Goal: Transaction & Acquisition: Purchase product/service

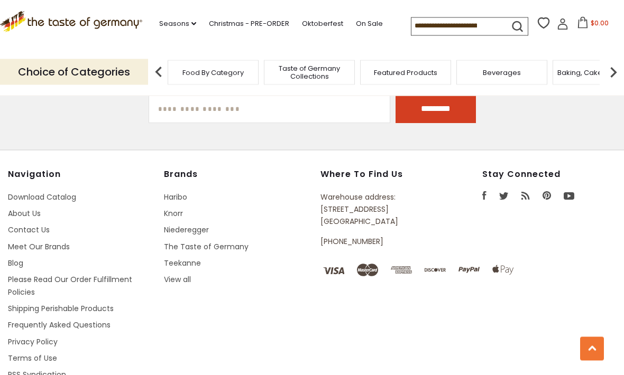
scroll to position [1838, 0]
click at [98, 304] on link "Shipping Perishable Products" at bounding box center [61, 309] width 106 height 11
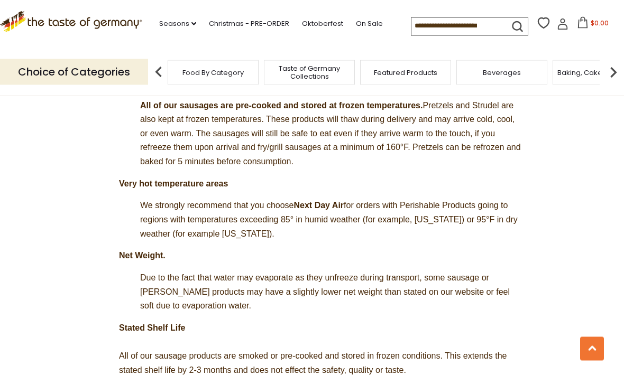
scroll to position [573, 0]
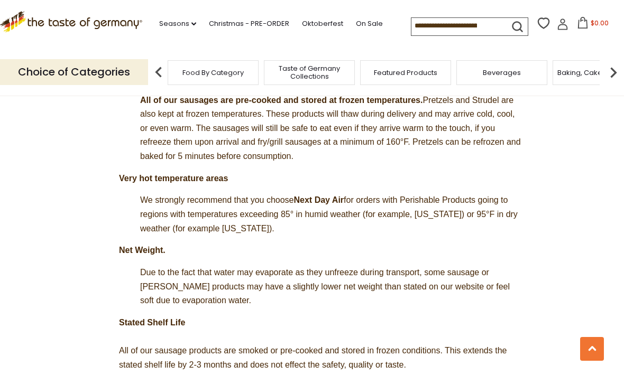
click at [369, 268] on span "Due to the fact that water may evaporate as they unfreeze during transport, som…" at bounding box center [325, 286] width 370 height 37
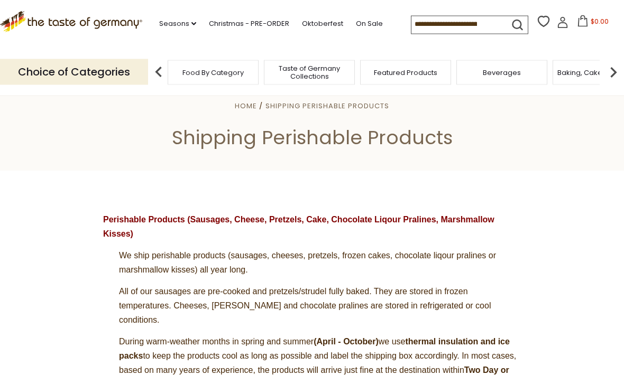
scroll to position [0, 0]
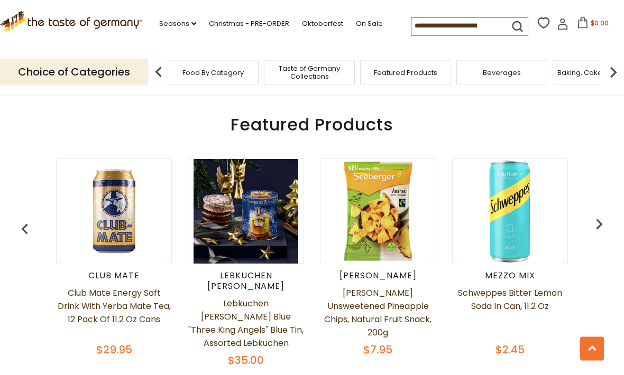
scroll to position [379, 0]
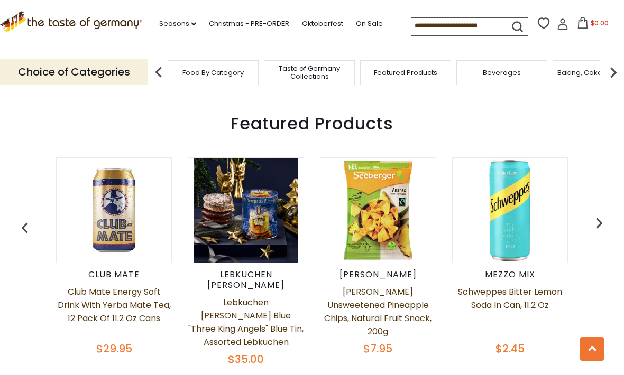
click at [616, 225] on div "Featured Products Club Mate Club Mate Energy Soft Drink with Yerba Mate Tea, 12…" at bounding box center [312, 242] width 624 height 288
click at [609, 213] on img "button" at bounding box center [599, 223] width 21 height 21
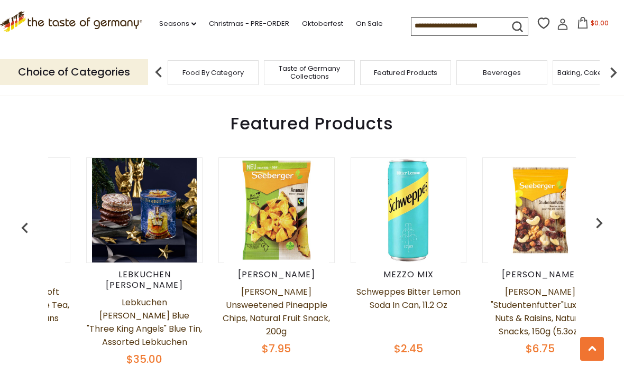
scroll to position [0, 132]
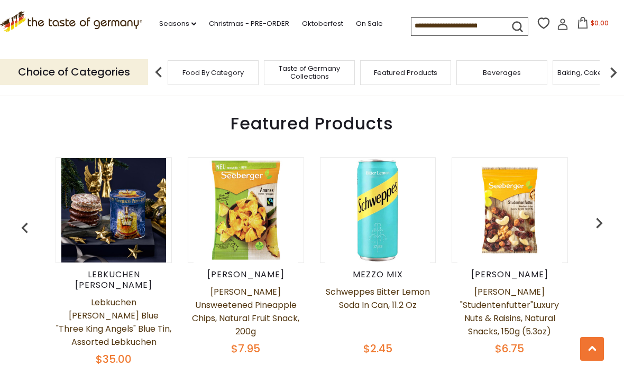
click at [600, 214] on img "button" at bounding box center [599, 223] width 21 height 21
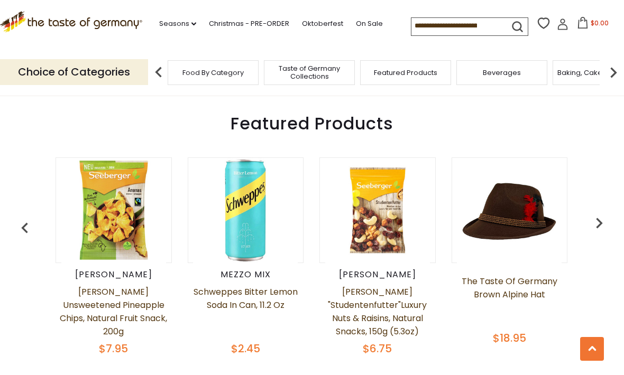
click at [605, 213] on img "button" at bounding box center [599, 223] width 21 height 21
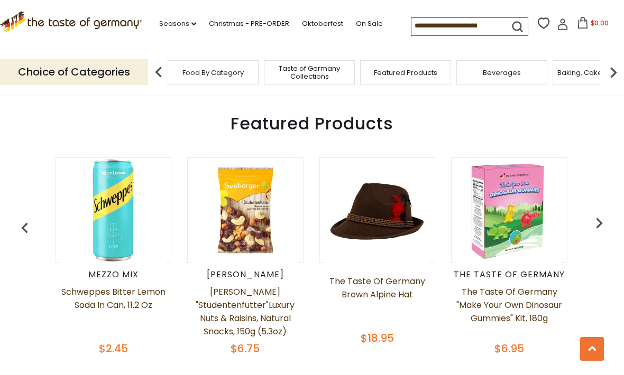
click at [597, 213] on img "button" at bounding box center [599, 223] width 21 height 21
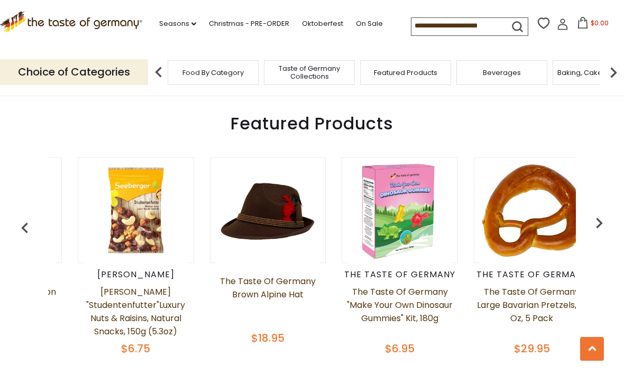
scroll to position [0, 529]
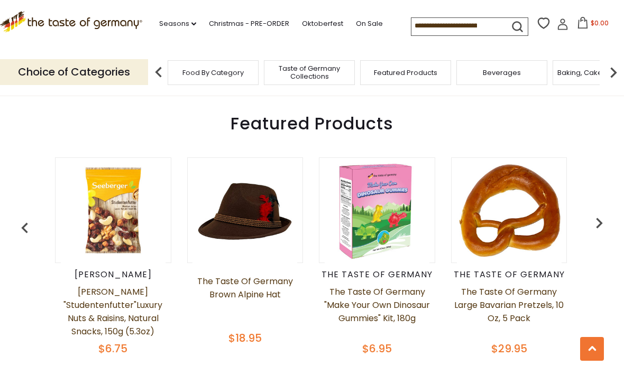
click at [602, 214] on button "button" at bounding box center [599, 225] width 23 height 23
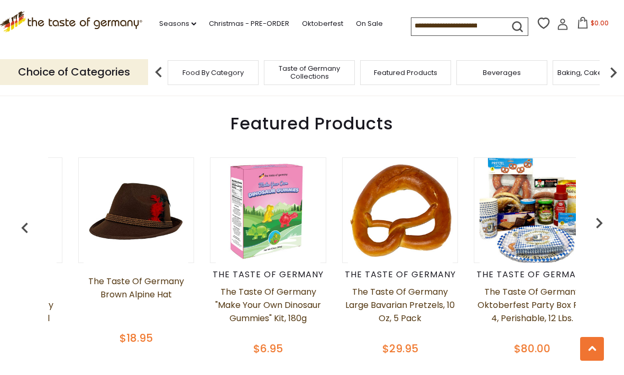
scroll to position [0, 661]
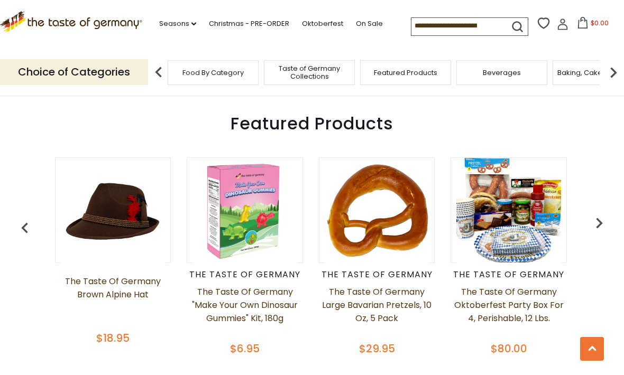
click at [600, 213] on img "button" at bounding box center [599, 223] width 21 height 21
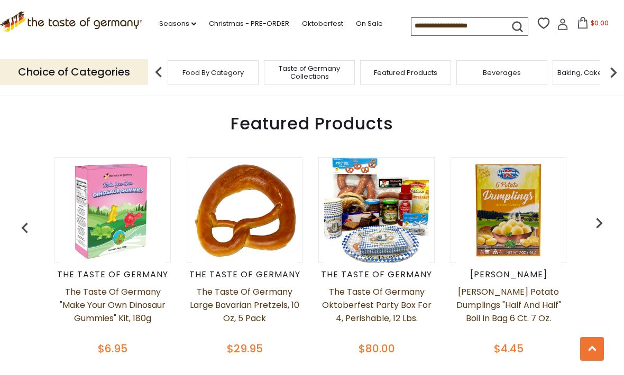
click at [598, 213] on img "button" at bounding box center [599, 223] width 21 height 21
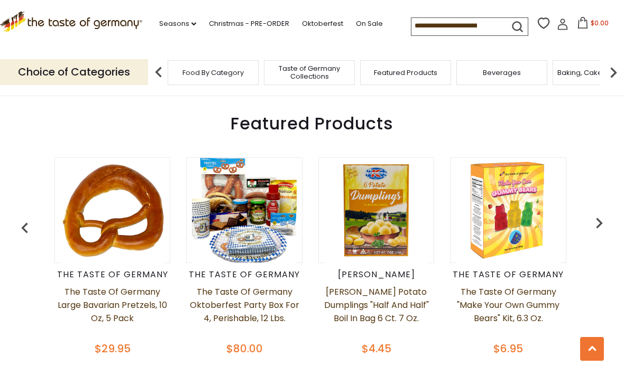
click at [598, 213] on img "button" at bounding box center [599, 223] width 21 height 21
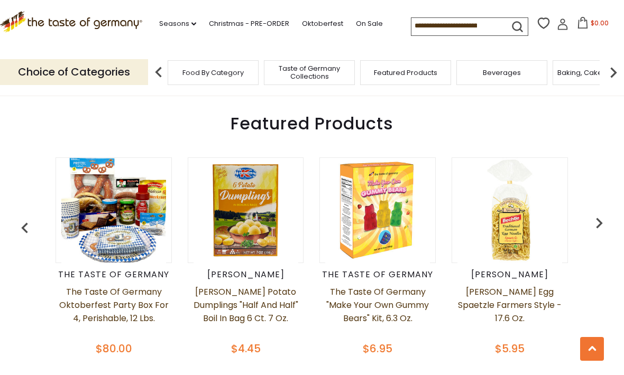
click at [411, 22] on input at bounding box center [455, 25] width 89 height 15
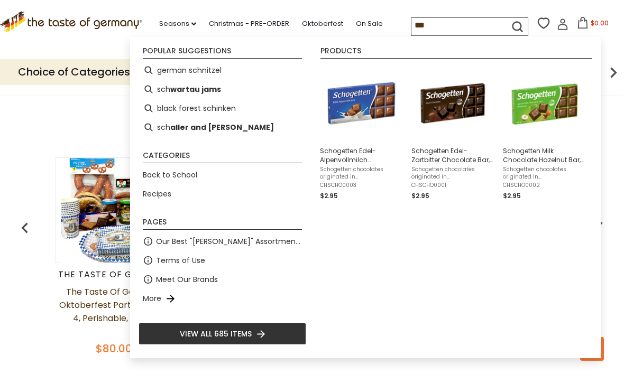
click at [207, 131] on b "aller and weber" at bounding box center [222, 128] width 104 height 12
type input "**********"
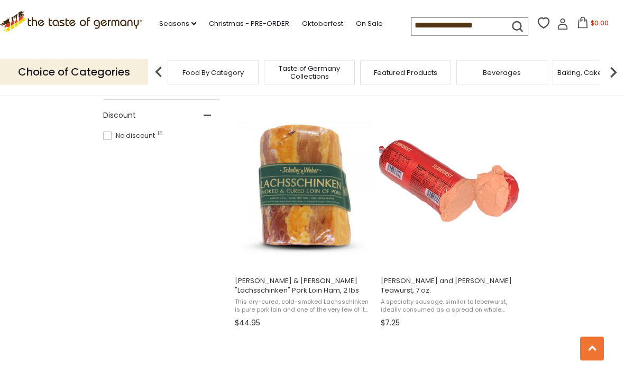
scroll to position [644, 0]
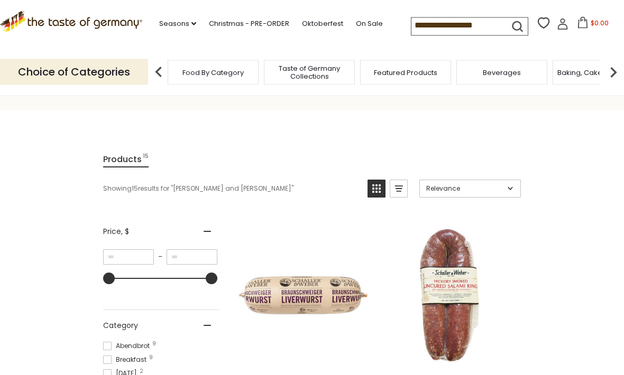
click at [443, 24] on input "**********" at bounding box center [455, 25] width 89 height 15
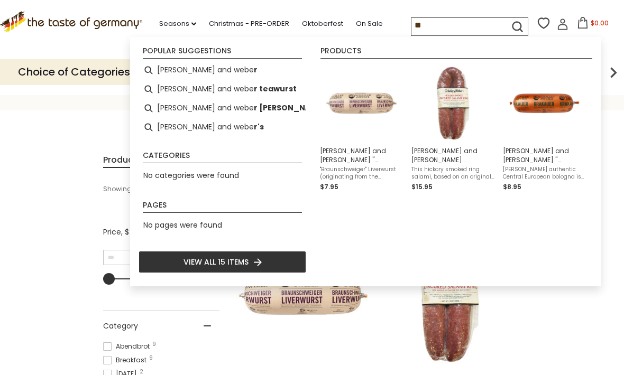
type input "*"
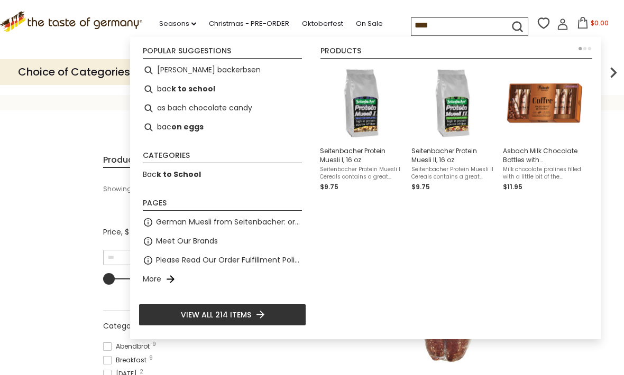
type input "*****"
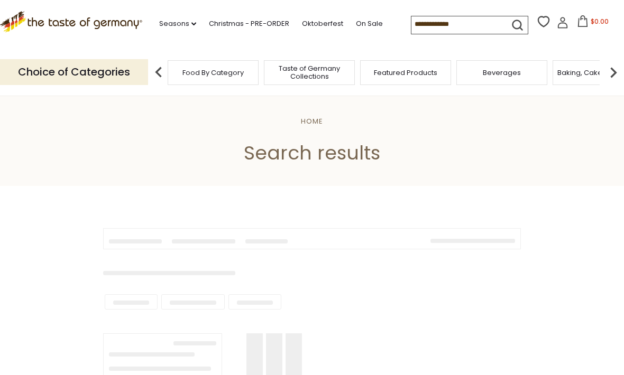
type input "*****"
